Goal: Use online tool/utility: Utilize a website feature to perform a specific function

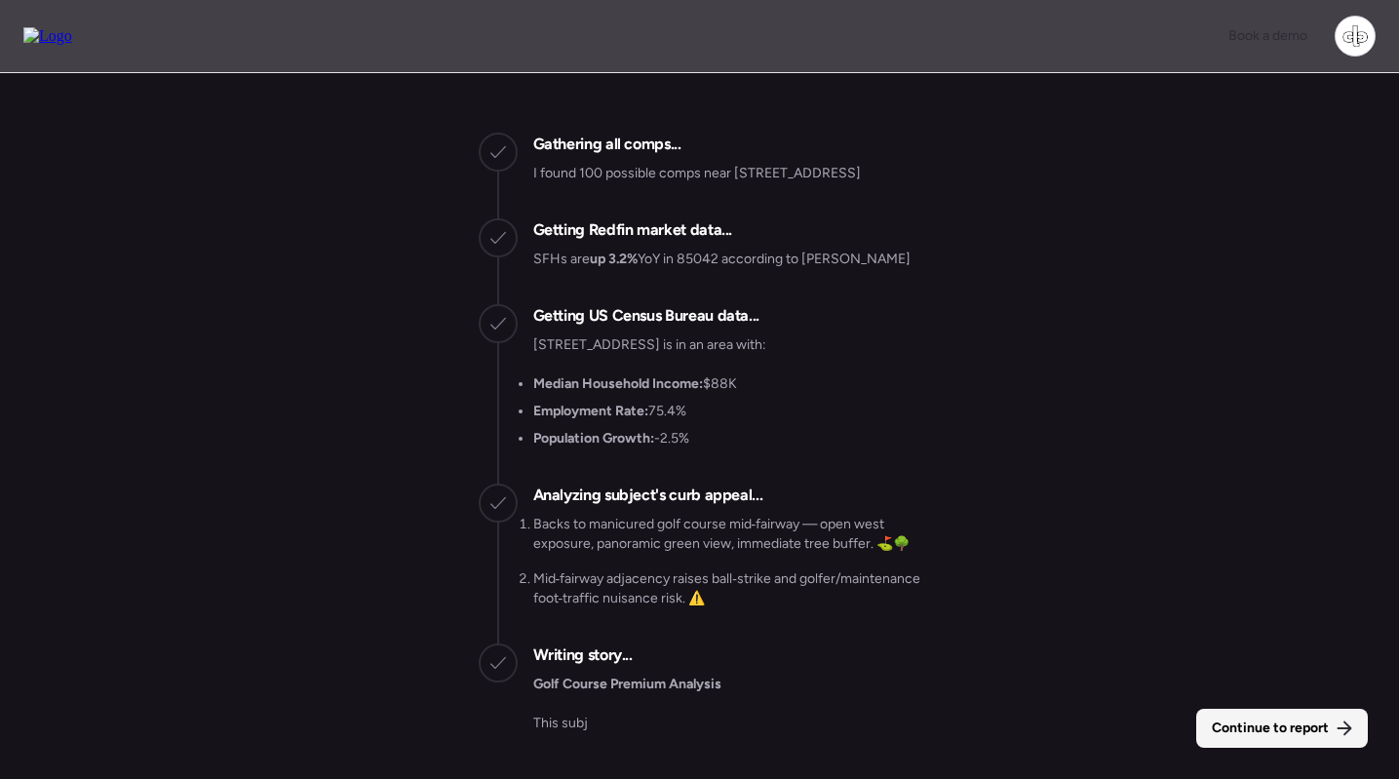
click at [1256, 716] on div "Continue to report" at bounding box center [1283, 728] width 172 height 39
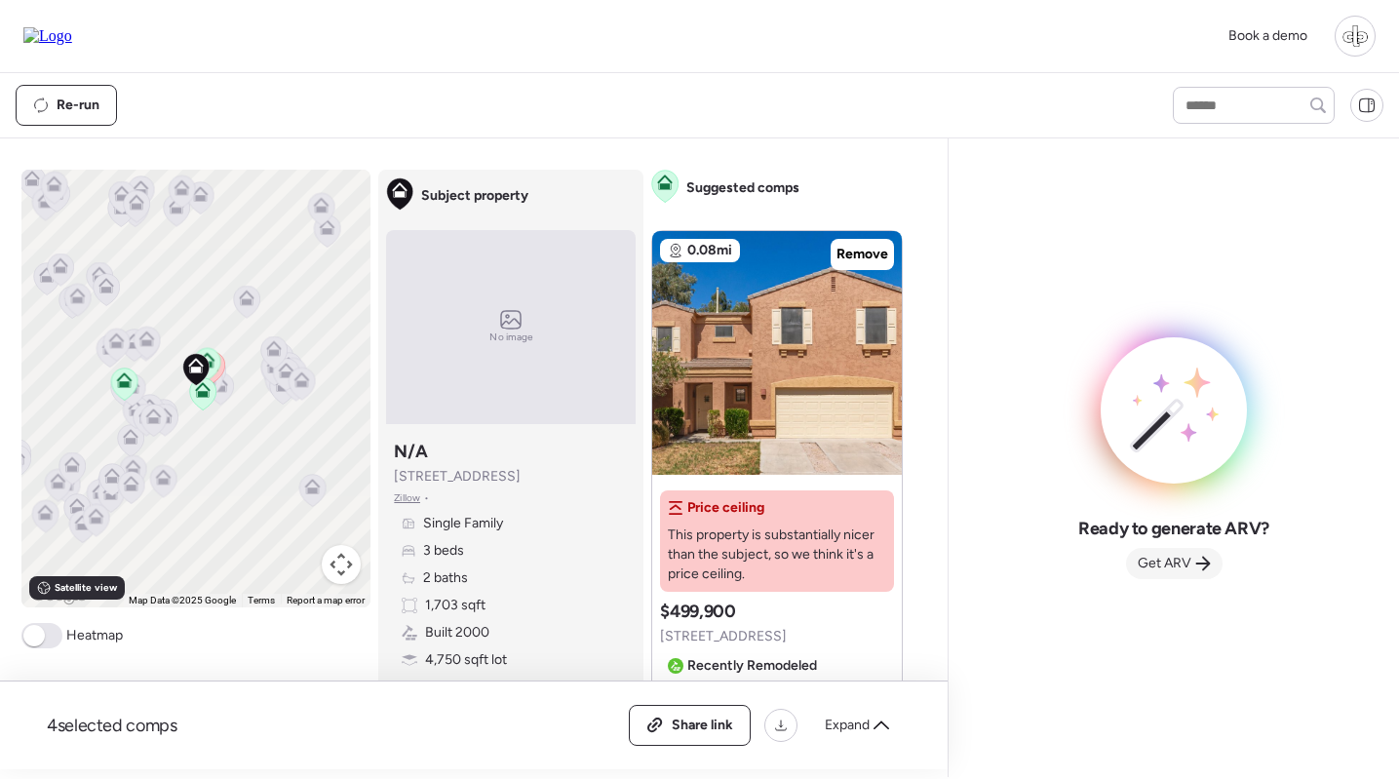
click at [1177, 568] on span "Get ARV" at bounding box center [1165, 564] width 54 height 20
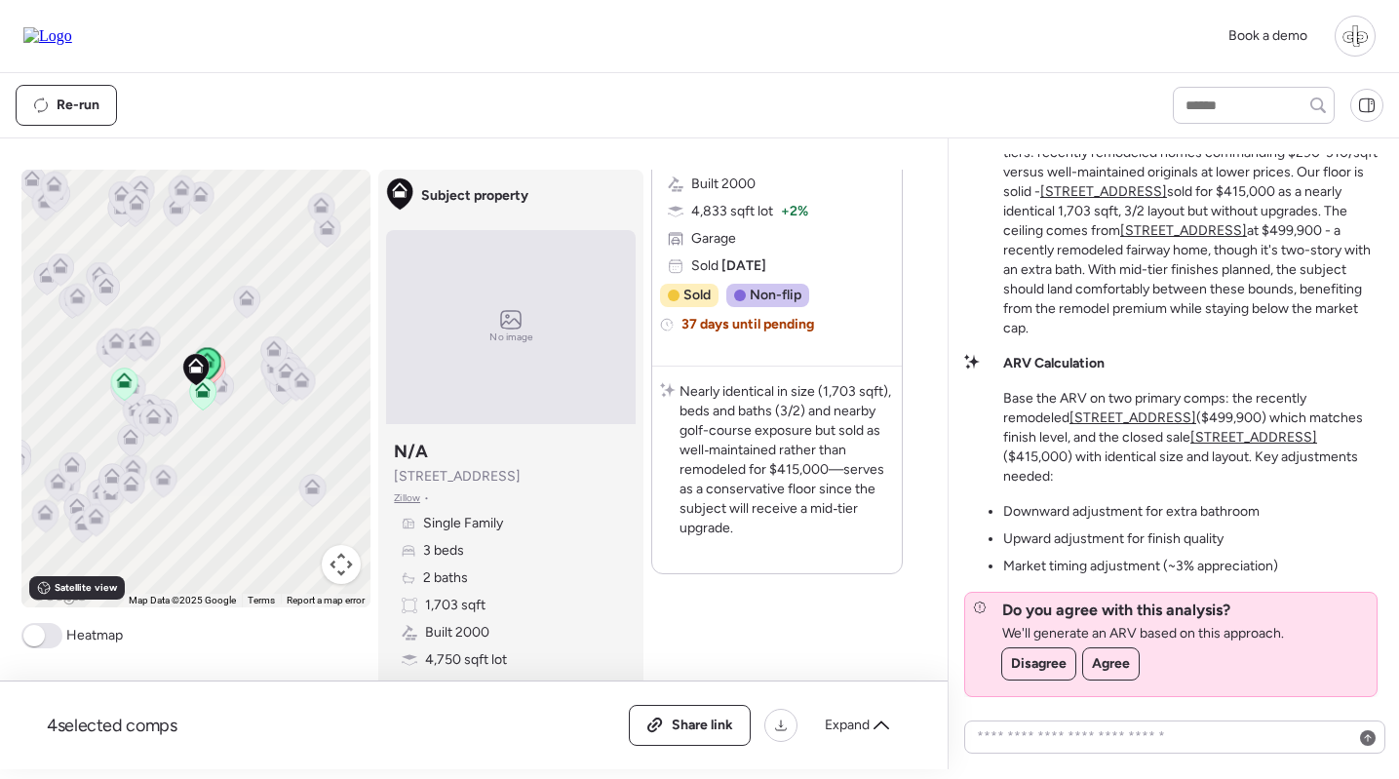
scroll to position [3377, 0]
click at [1107, 663] on span "Agree" at bounding box center [1111, 664] width 38 height 20
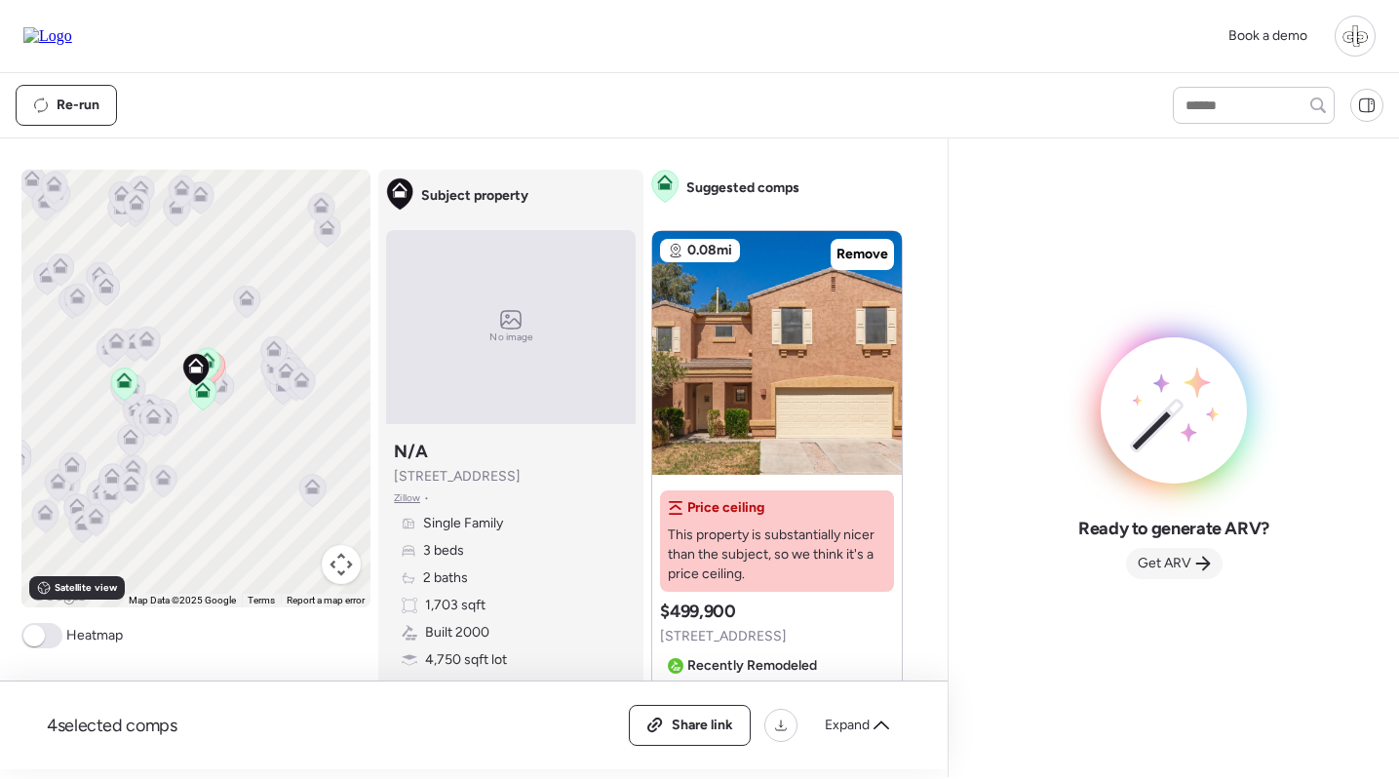
click at [1181, 555] on span "Get ARV" at bounding box center [1165, 564] width 54 height 20
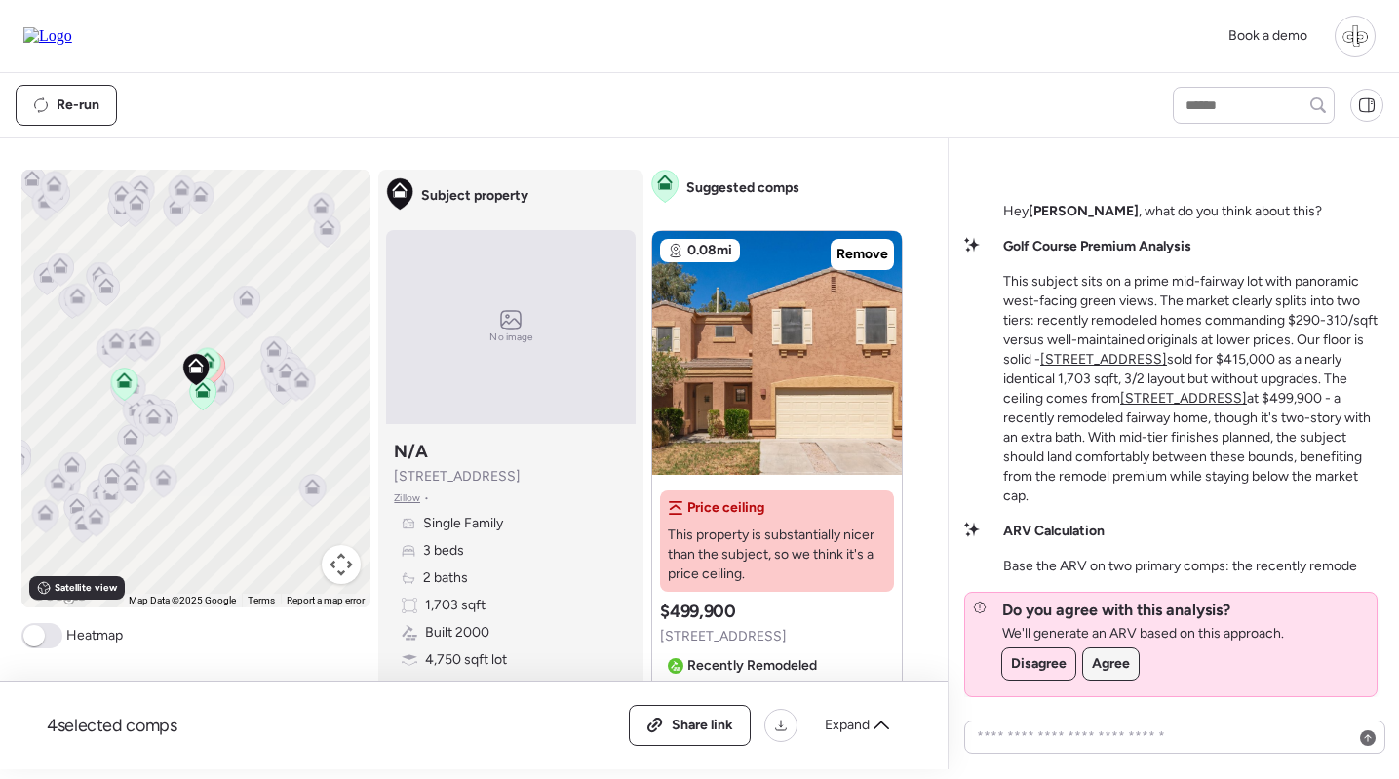
click at [1113, 666] on span "Agree" at bounding box center [1111, 664] width 38 height 20
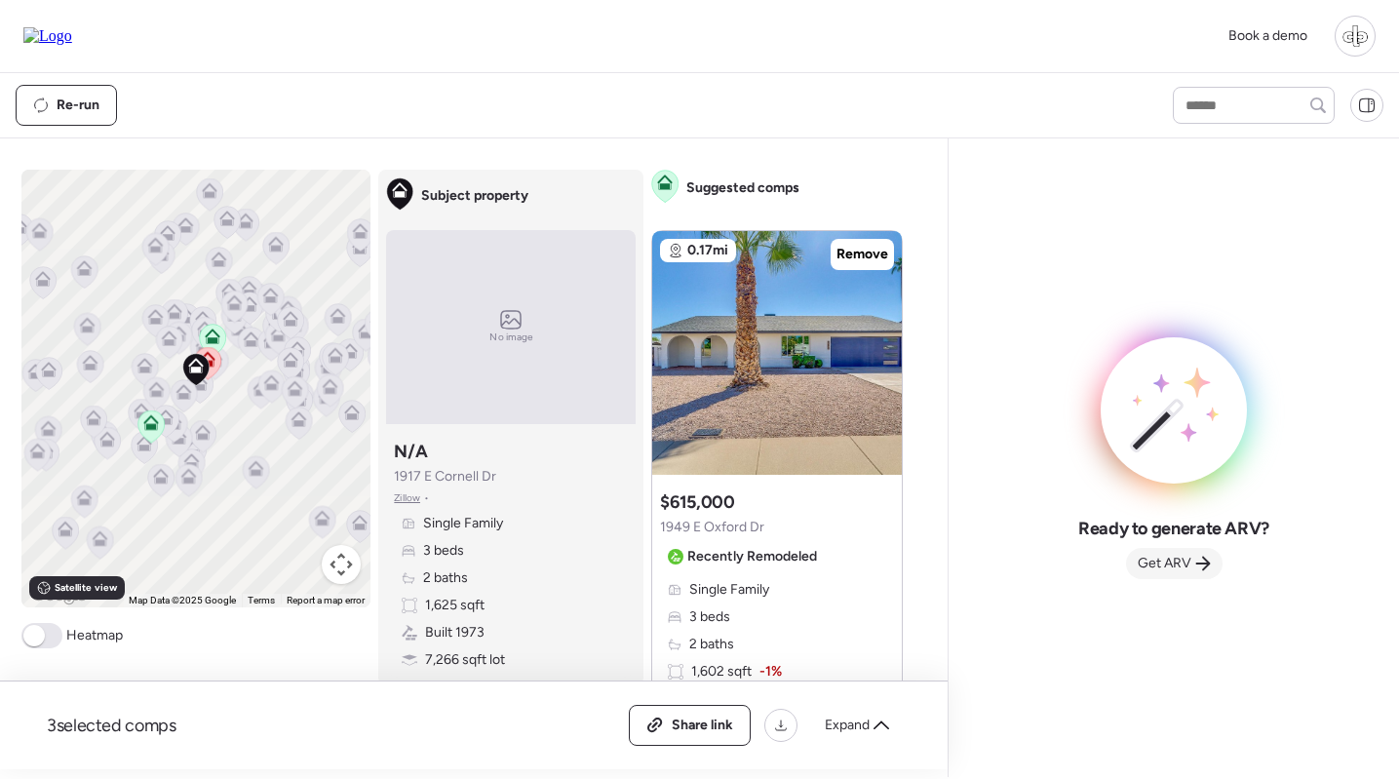
click at [1168, 556] on span "Get ARV" at bounding box center [1165, 564] width 54 height 20
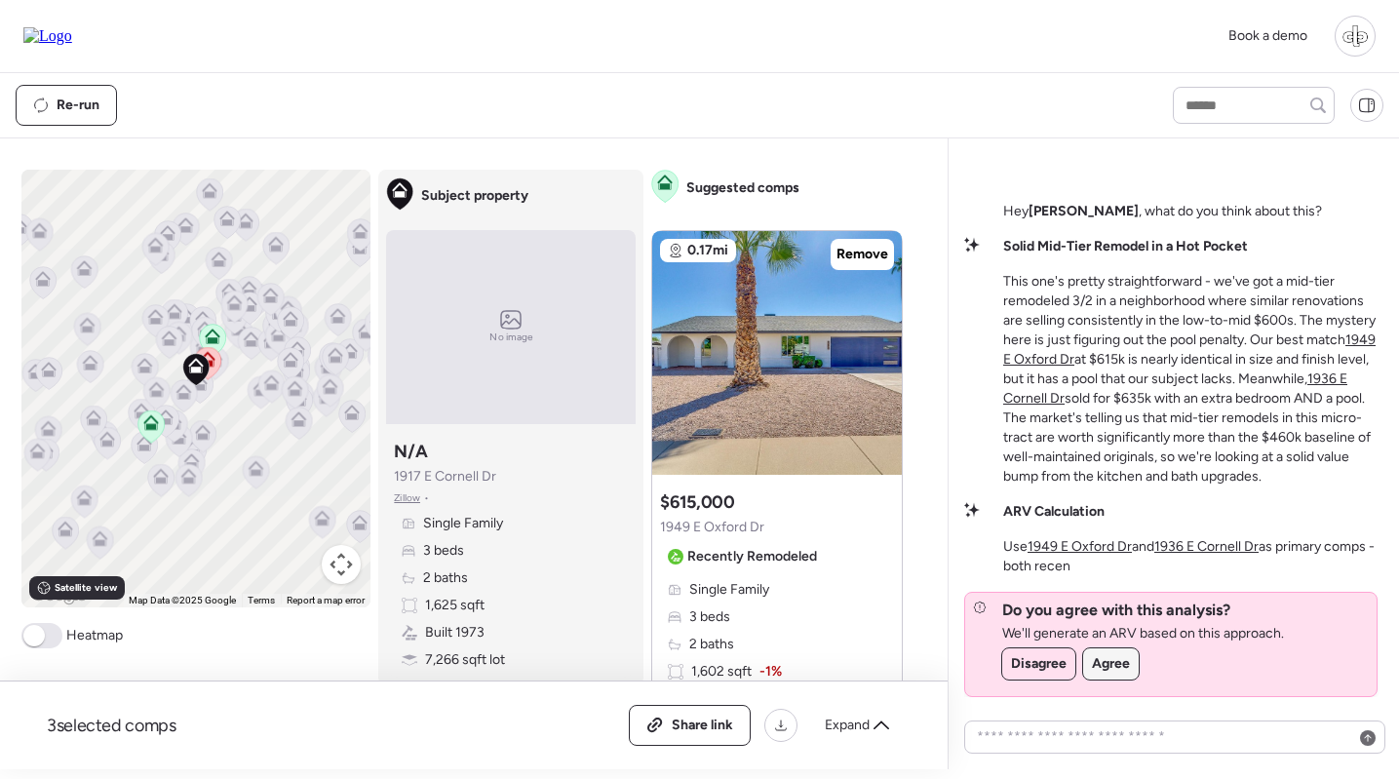
click at [1095, 661] on span "Agree" at bounding box center [1111, 664] width 38 height 20
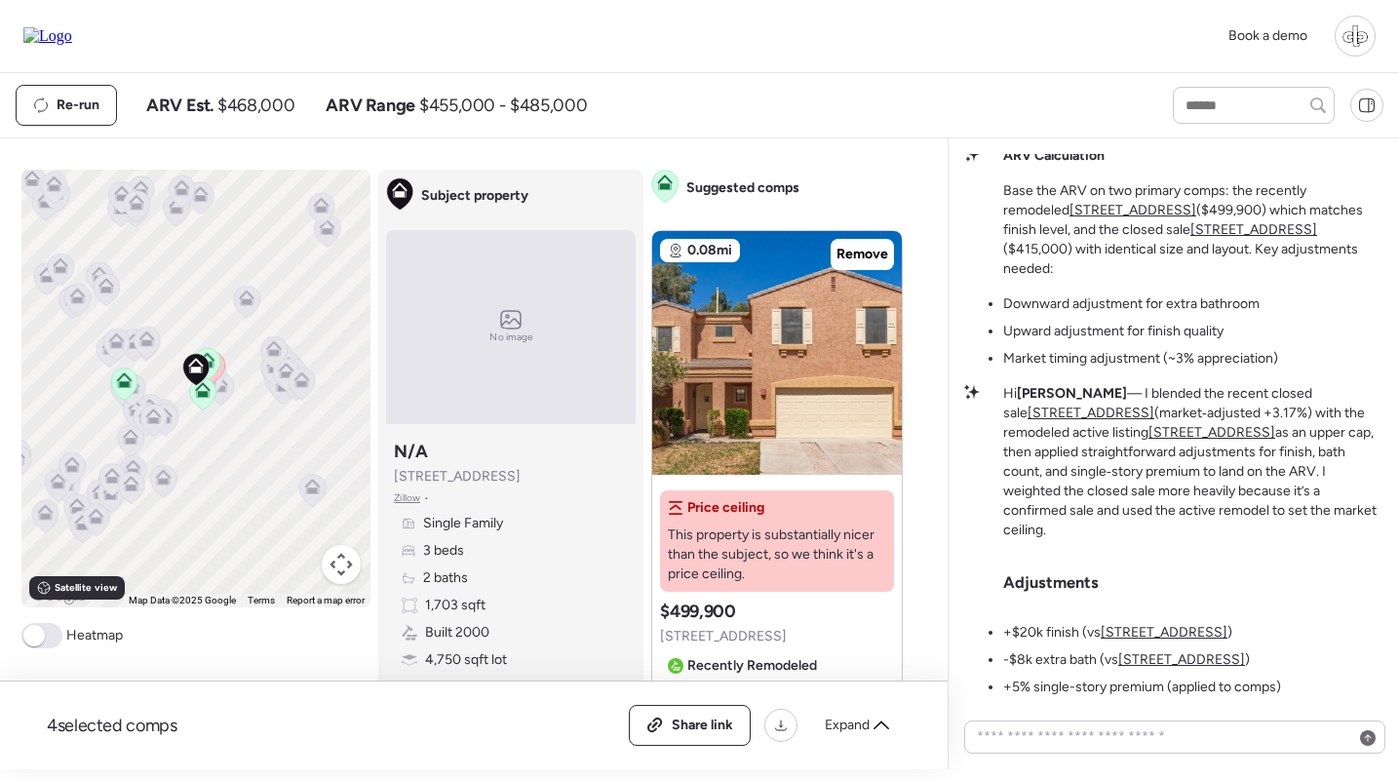
click at [1155, 413] on u "[STREET_ADDRESS]" at bounding box center [1091, 413] width 127 height 17
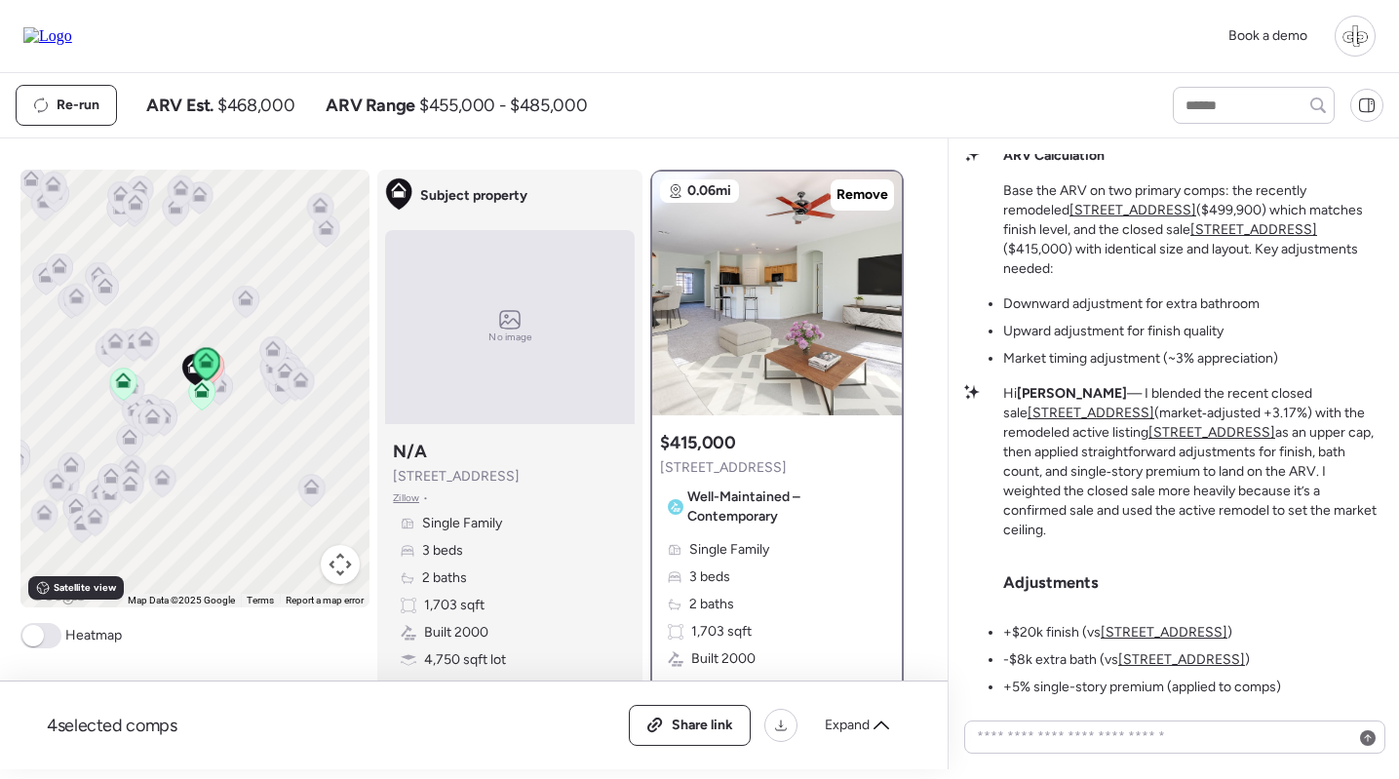
click at [1043, 444] on p "Hi Liam — I blended the recent closed sale 7019 S Golfside Ln (market‑adjusted …" at bounding box center [1193, 462] width 380 height 156
click at [1149, 441] on u "7029 S Golfside Ln" at bounding box center [1212, 432] width 127 height 17
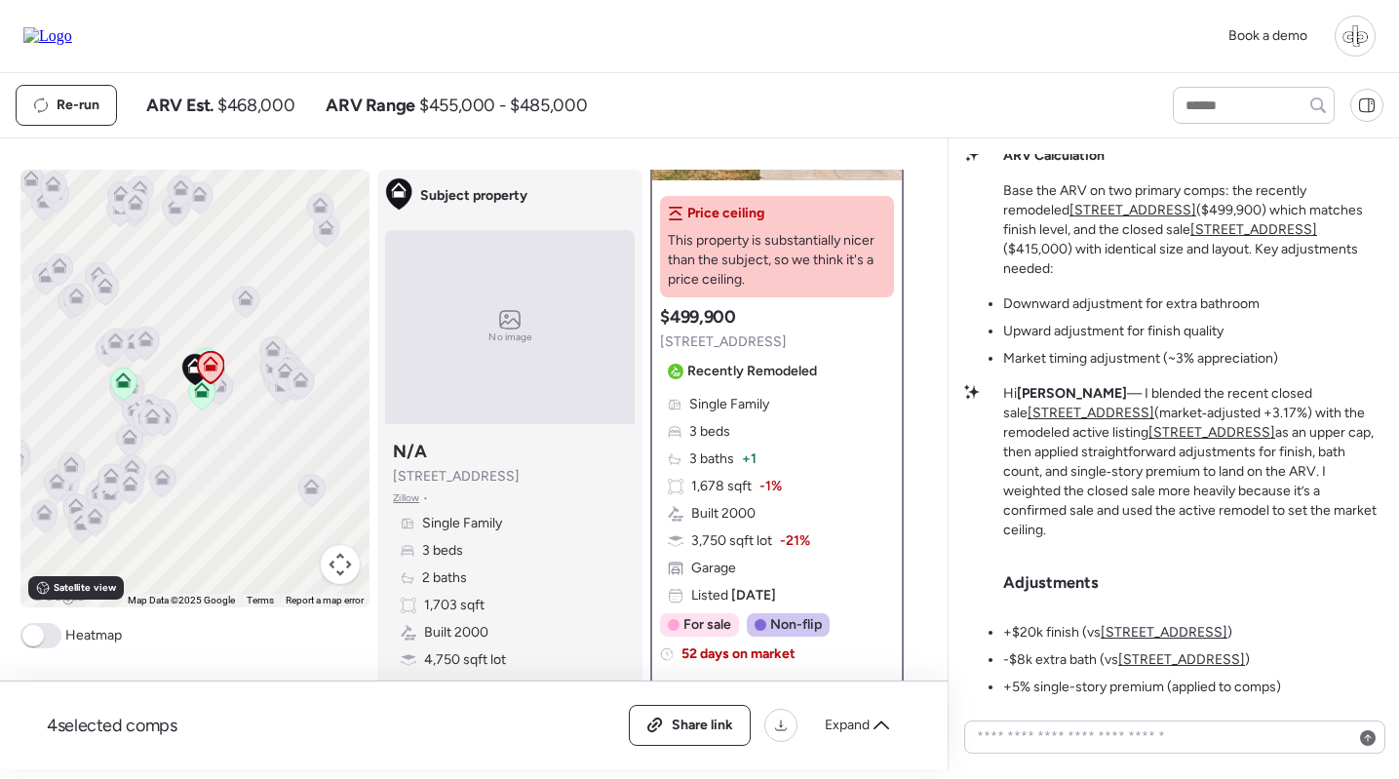
scroll to position [239, 0]
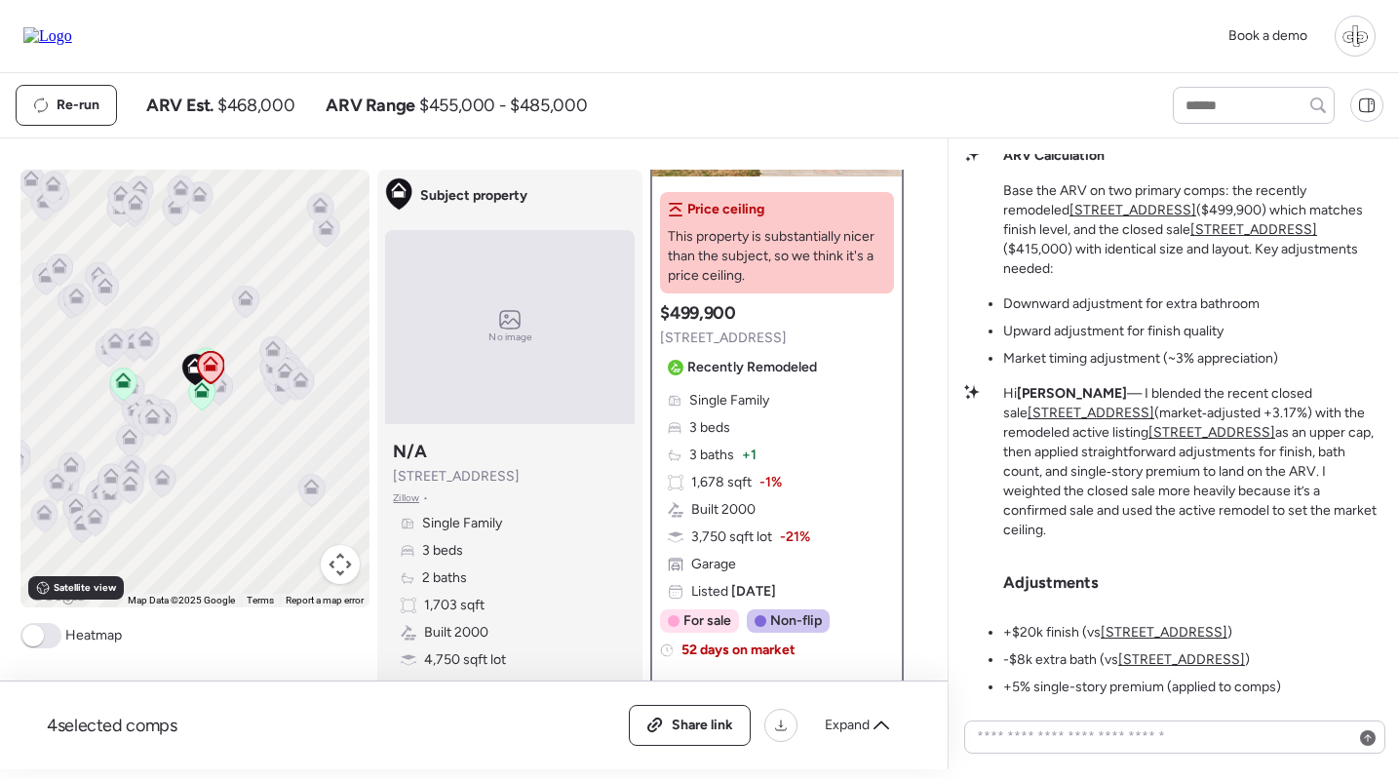
click at [1155, 409] on u "7019 S Golfside Ln" at bounding box center [1091, 413] width 127 height 17
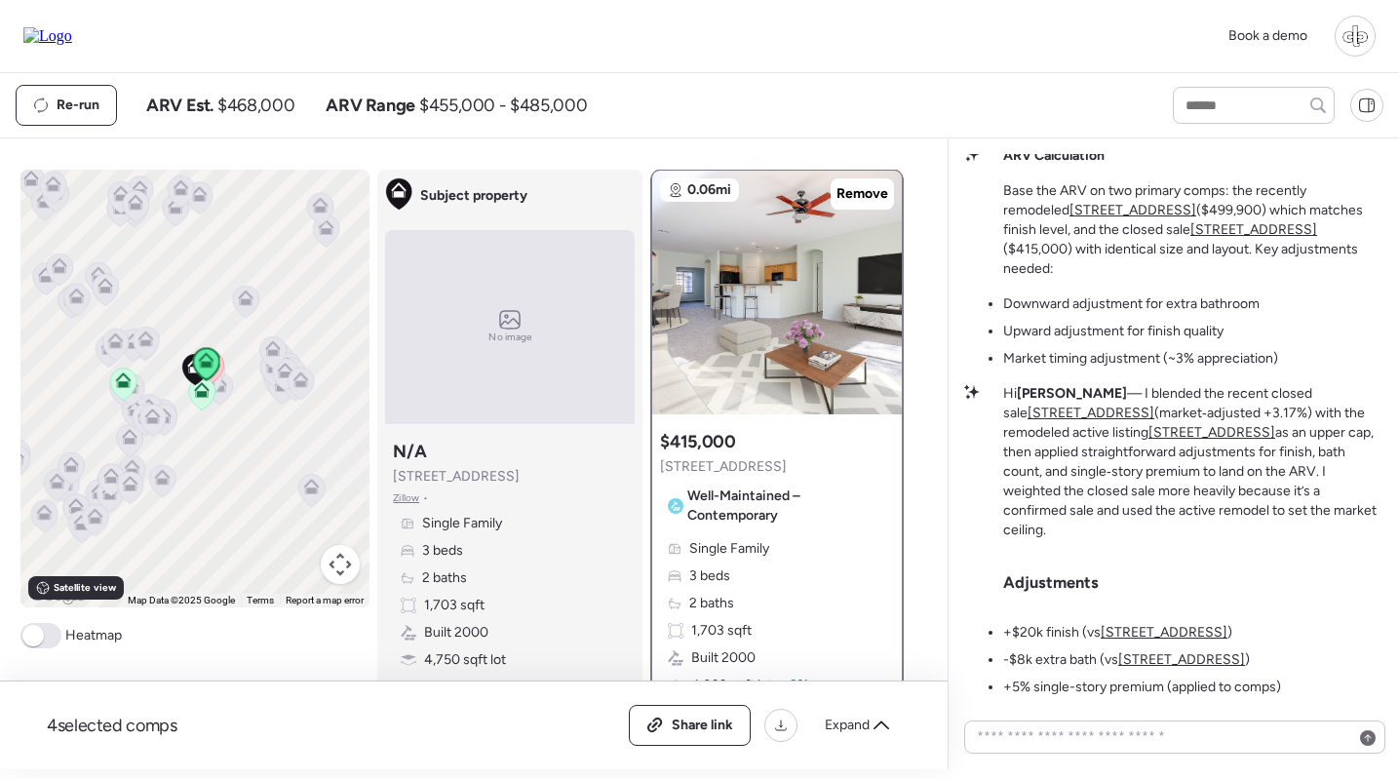
scroll to position [0, 0]
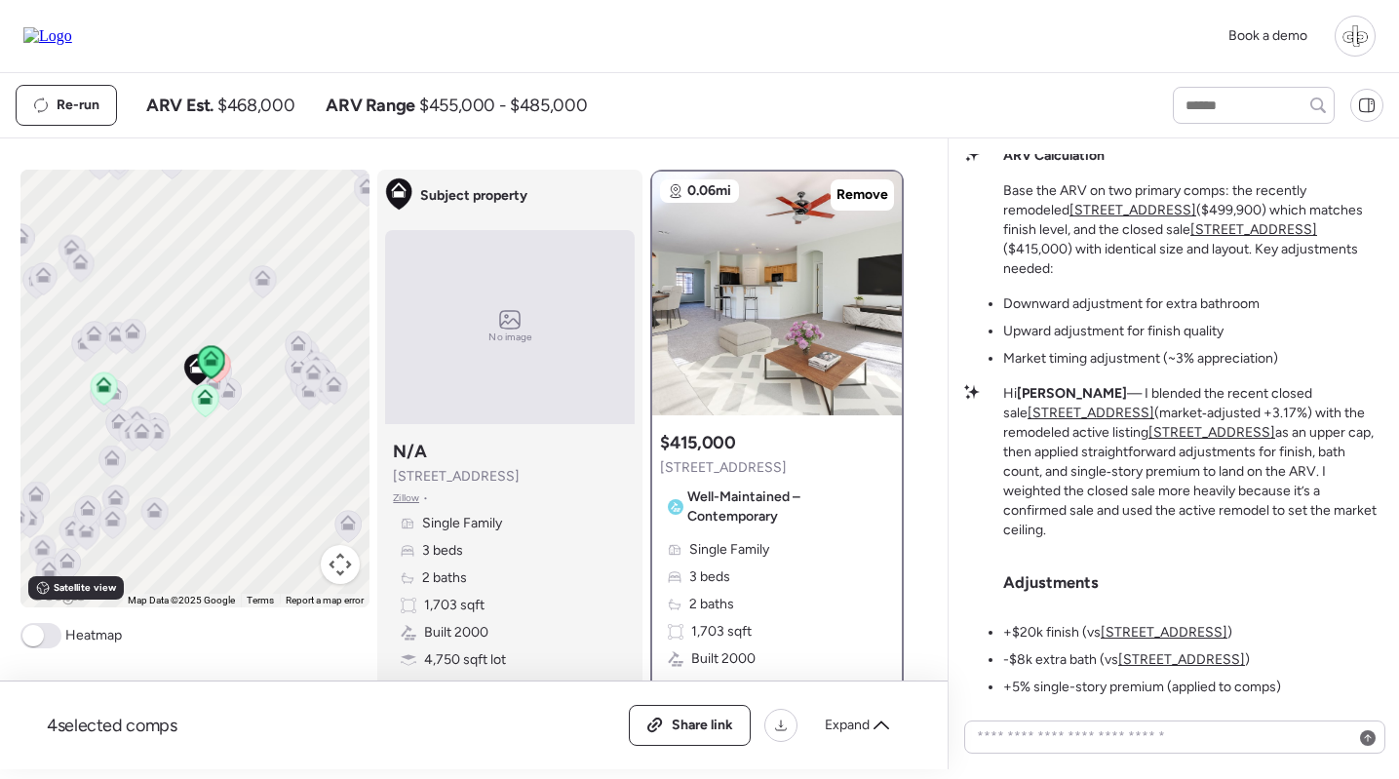
click at [203, 403] on icon at bounding box center [205, 401] width 13 height 6
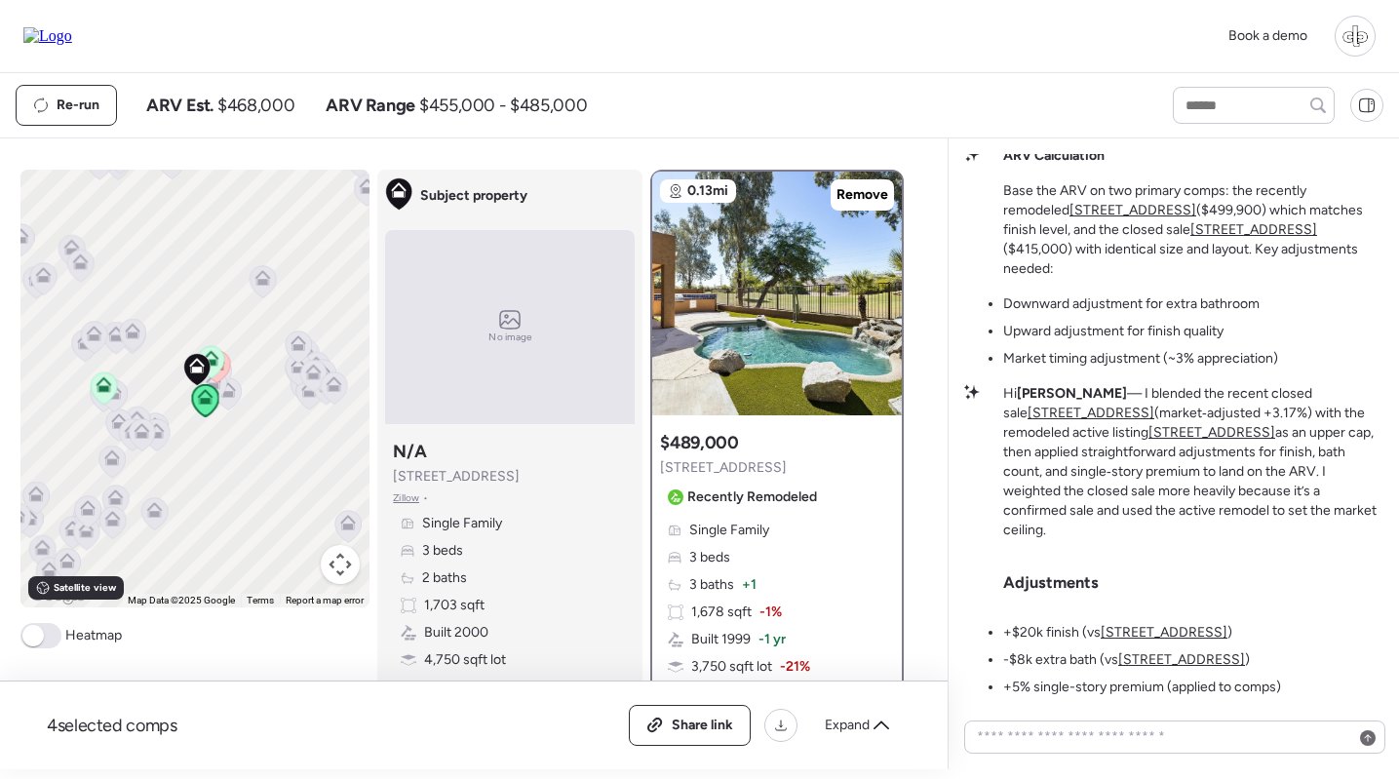
click at [232, 396] on icon at bounding box center [227, 394] width 13 height 6
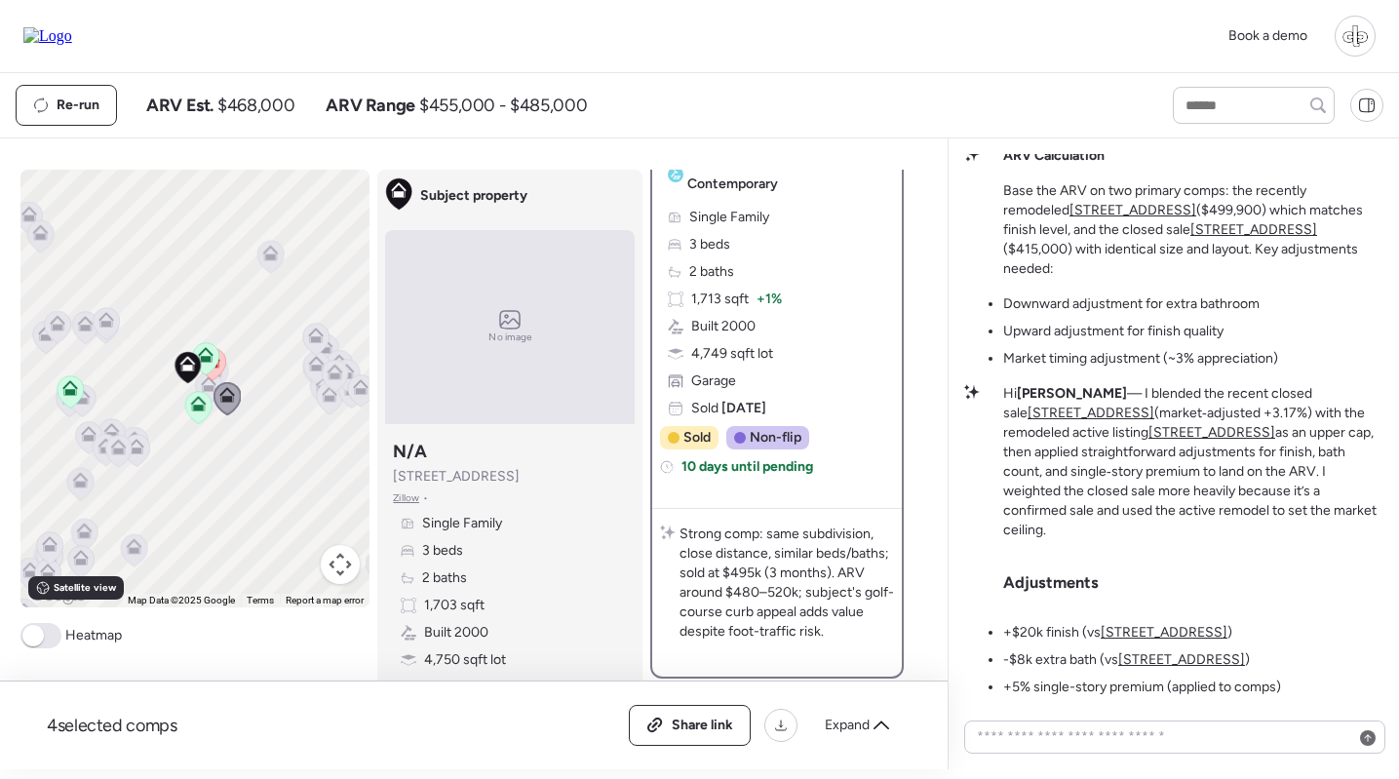
scroll to position [334, 0]
